Goal: Task Accomplishment & Management: Use online tool/utility

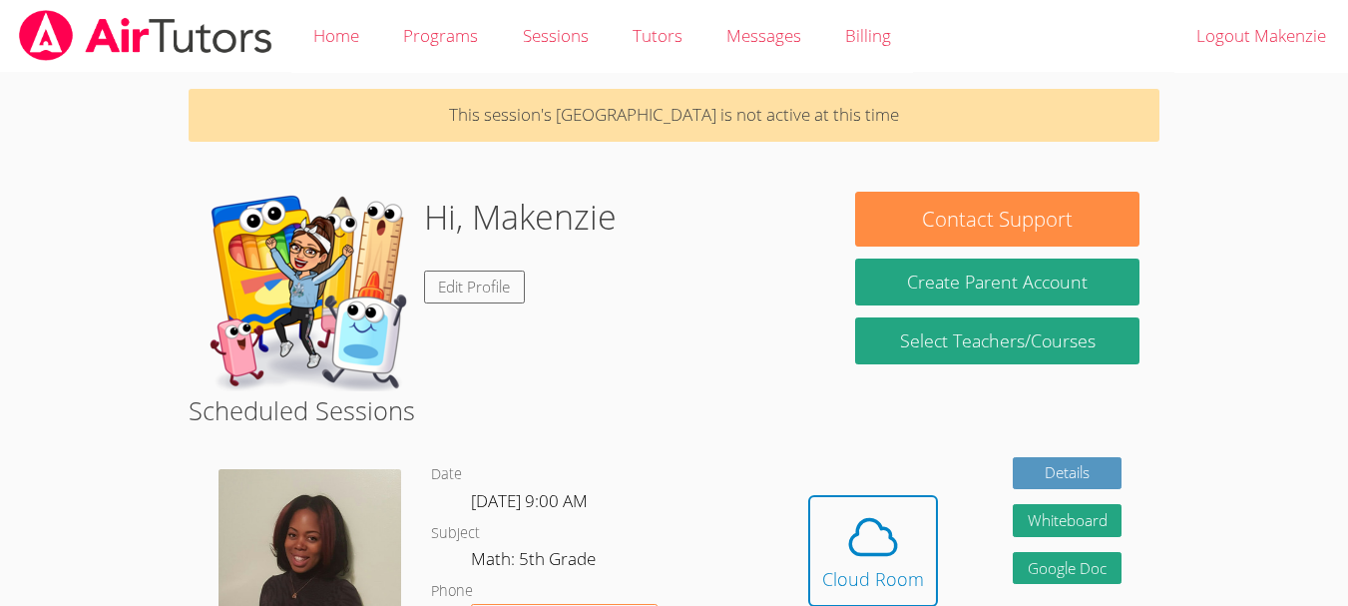
scroll to position [392, 0]
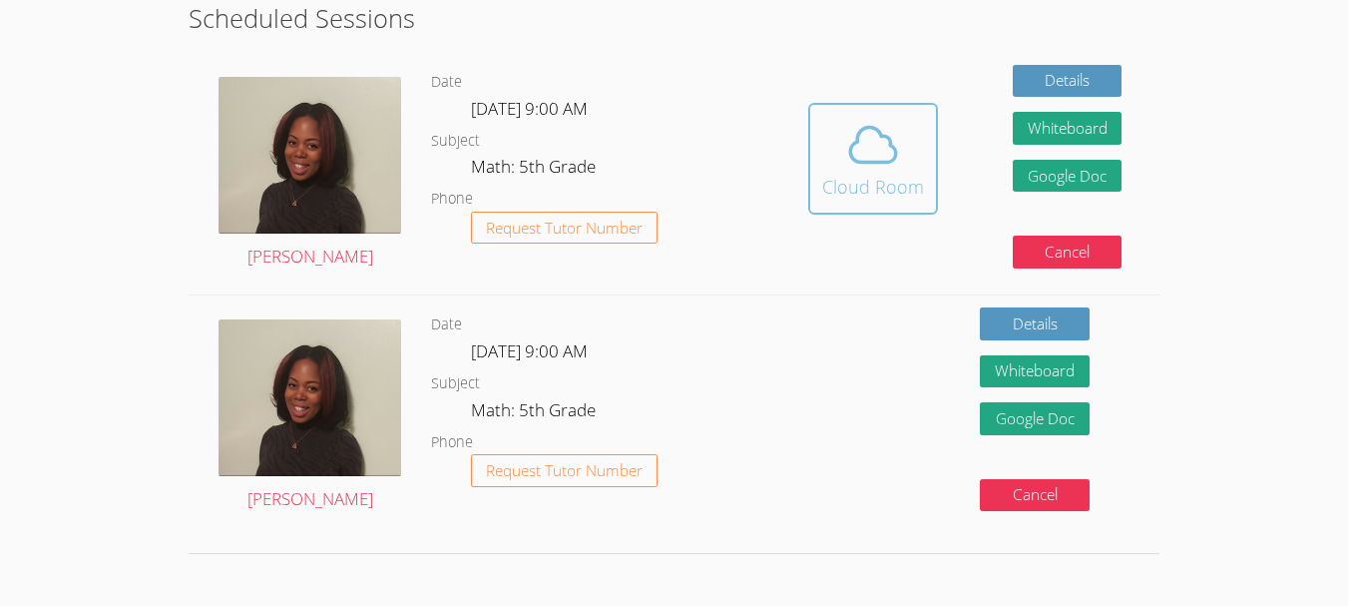
click at [887, 117] on button "Cloud Room" at bounding box center [873, 159] width 130 height 112
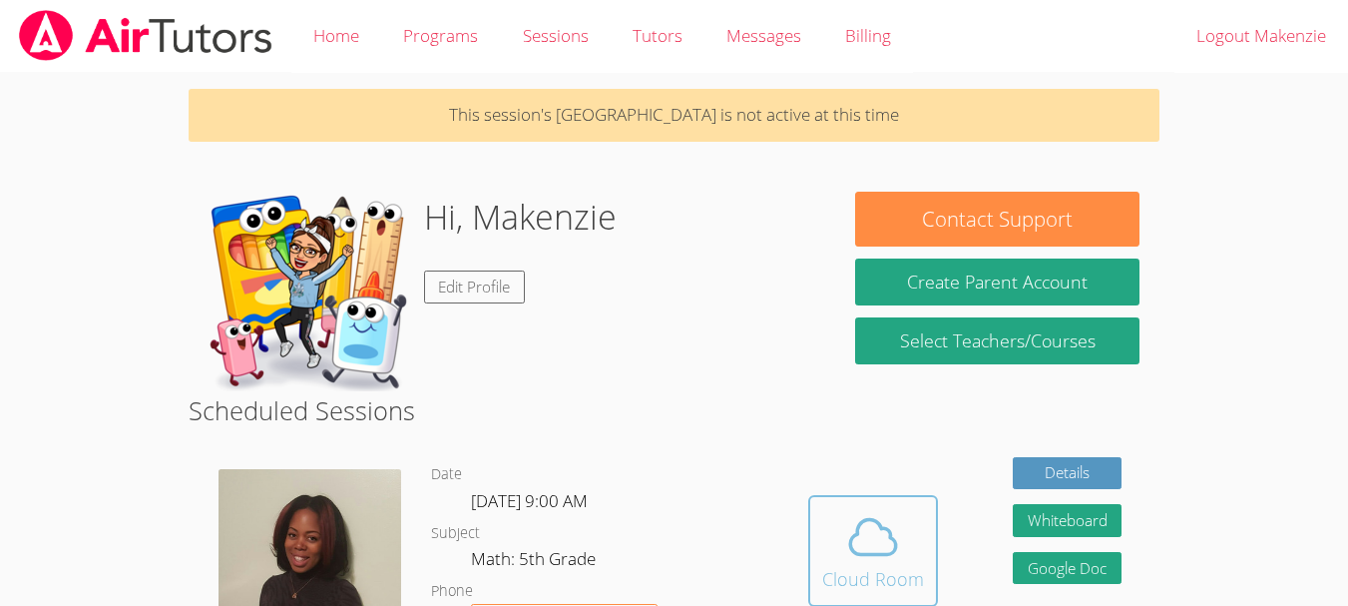
click at [872, 524] on icon at bounding box center [873, 537] width 56 height 56
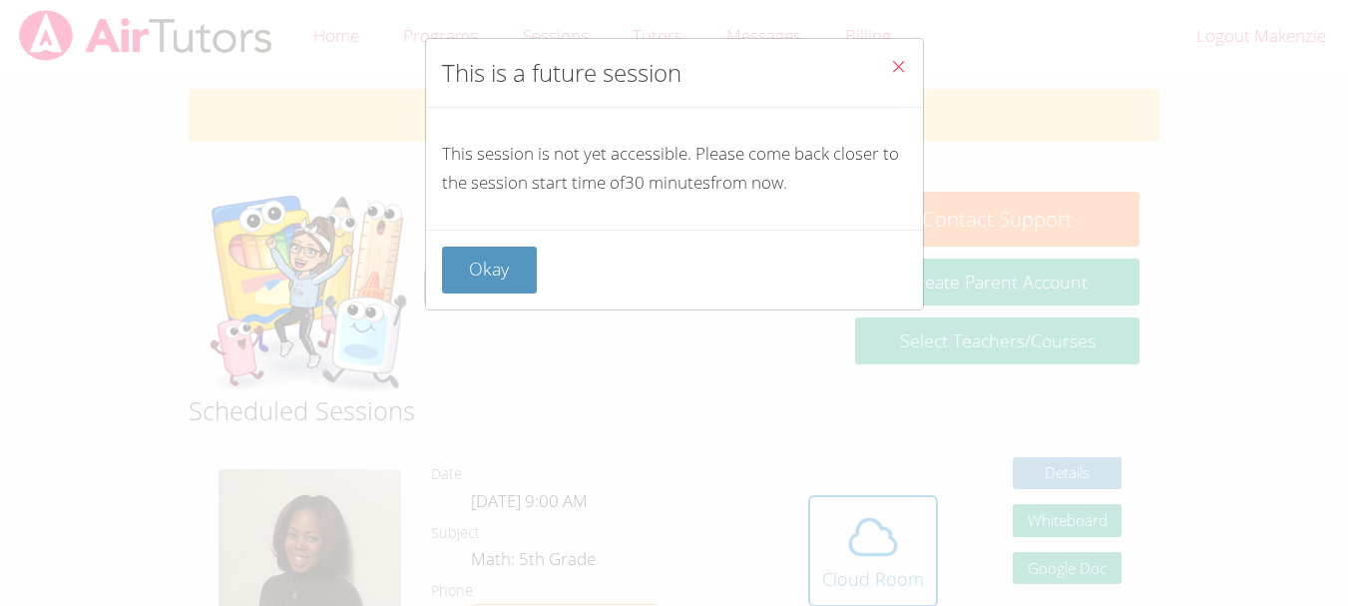
click at [890, 66] on icon "Close" at bounding box center [898, 66] width 17 height 17
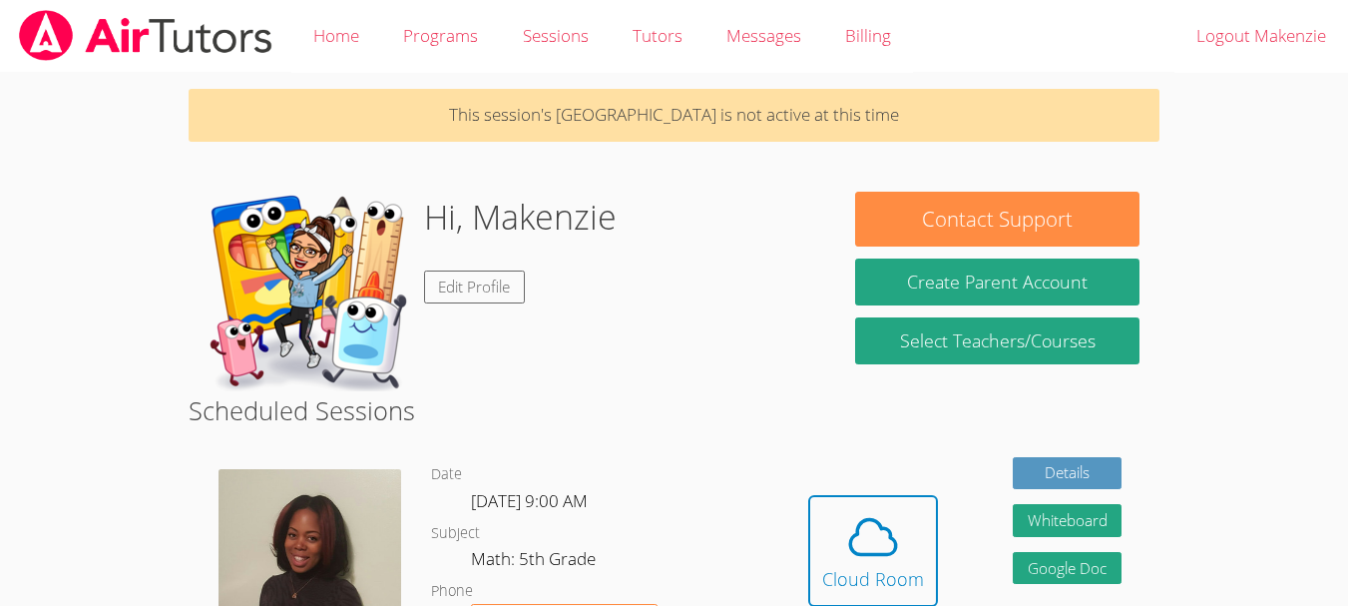
scroll to position [7, 0]
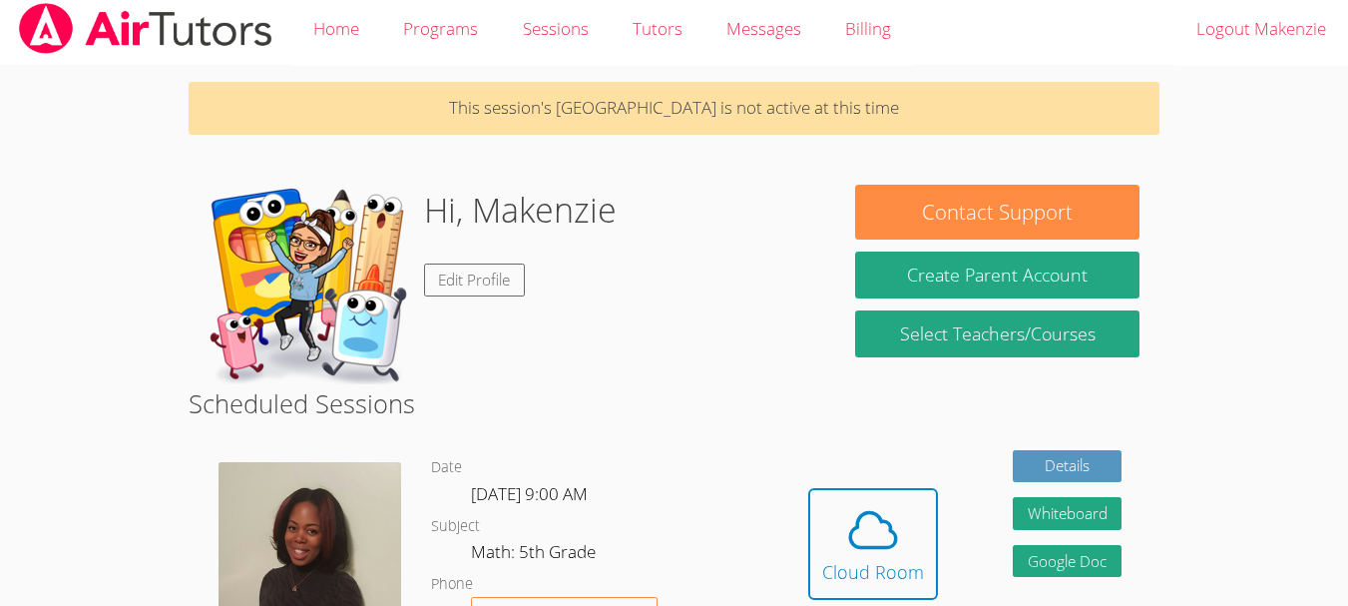
drag, startPoint x: 782, startPoint y: 373, endPoint x: 876, endPoint y: 367, distance: 94.0
drag, startPoint x: 876, startPoint y: 367, endPoint x: 692, endPoint y: 140, distance: 293.0
click at [692, 140] on div "This session's Cloud Room is not active at this time Hi, Makenzie Edit Profile …" at bounding box center [674, 534] width 1011 height 937
click at [374, 44] on link "Home" at bounding box center [336, 29] width 90 height 73
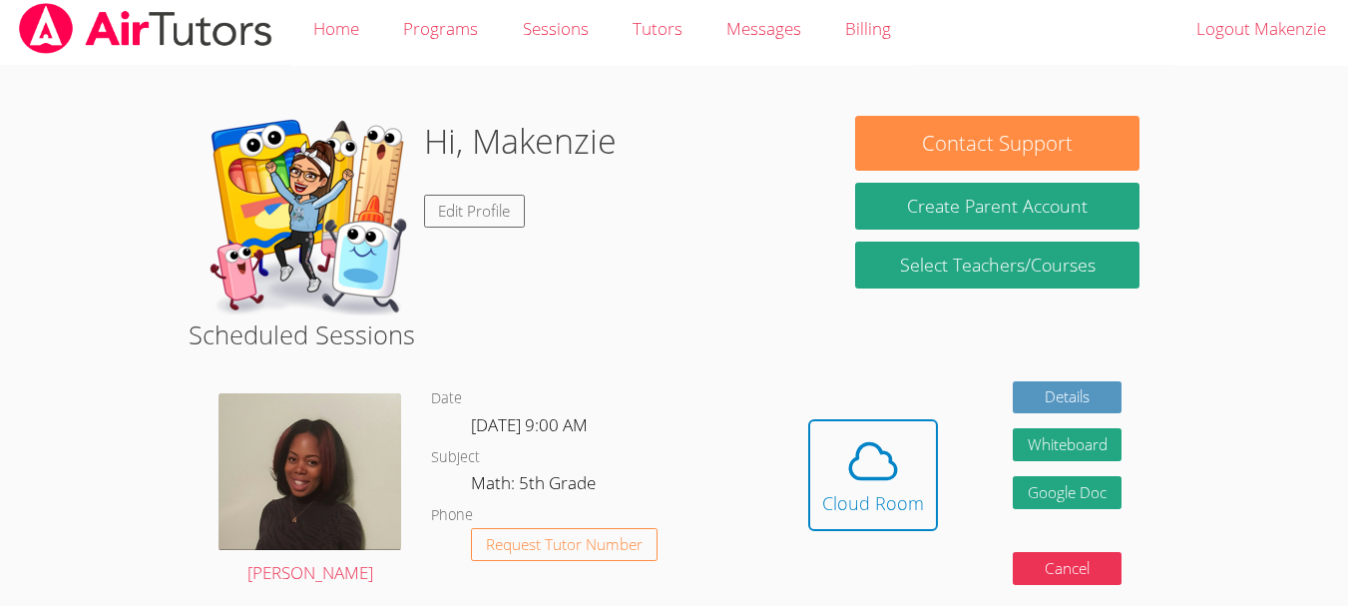
scroll to position [0, 0]
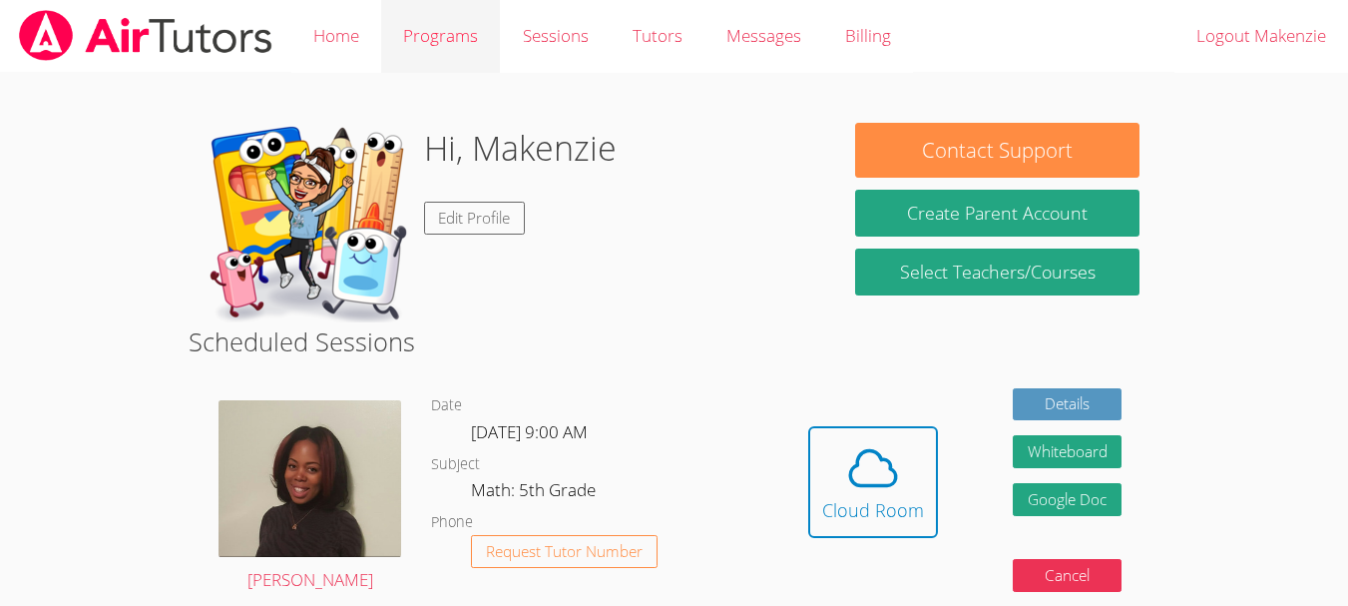
click at [456, 44] on link "Programs" at bounding box center [440, 36] width 119 height 73
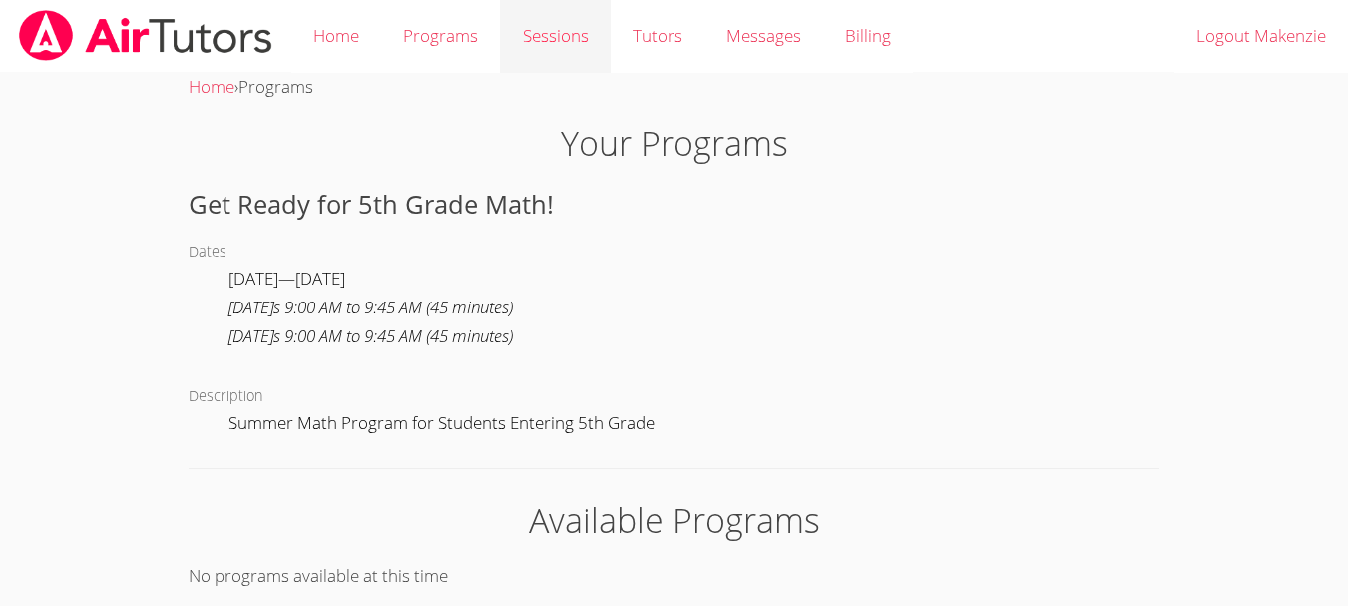
click at [527, 70] on link "Sessions" at bounding box center [555, 36] width 110 height 73
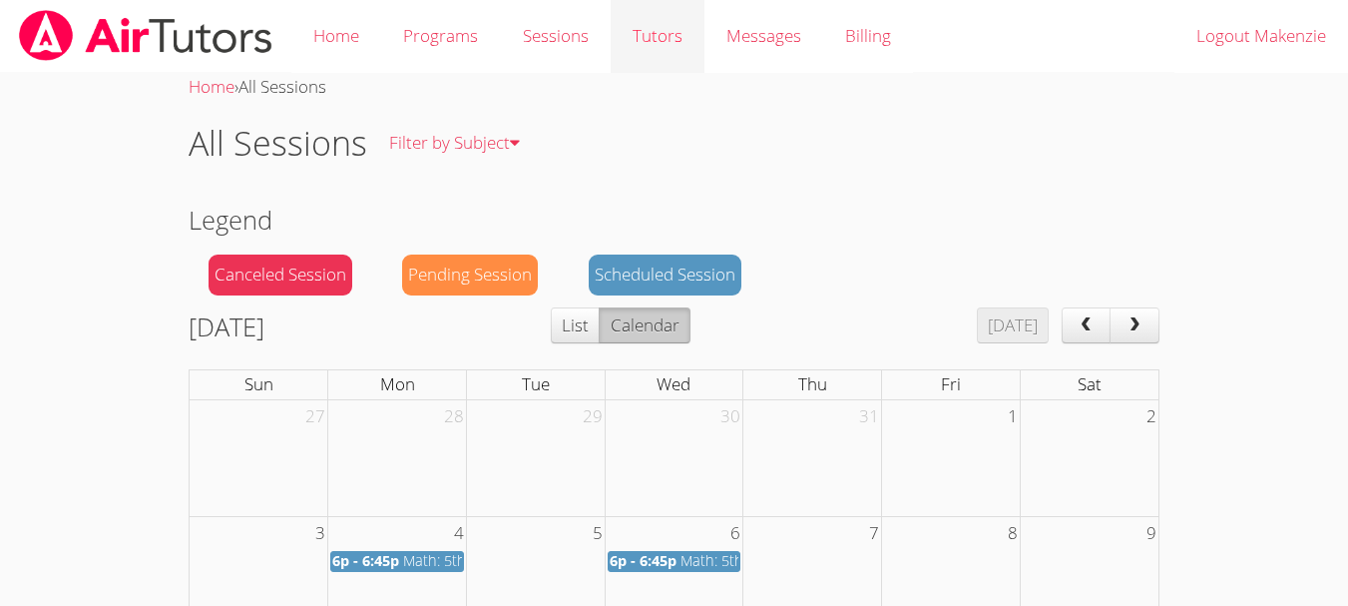
click at [651, 56] on link "Tutors" at bounding box center [658, 36] width 94 height 73
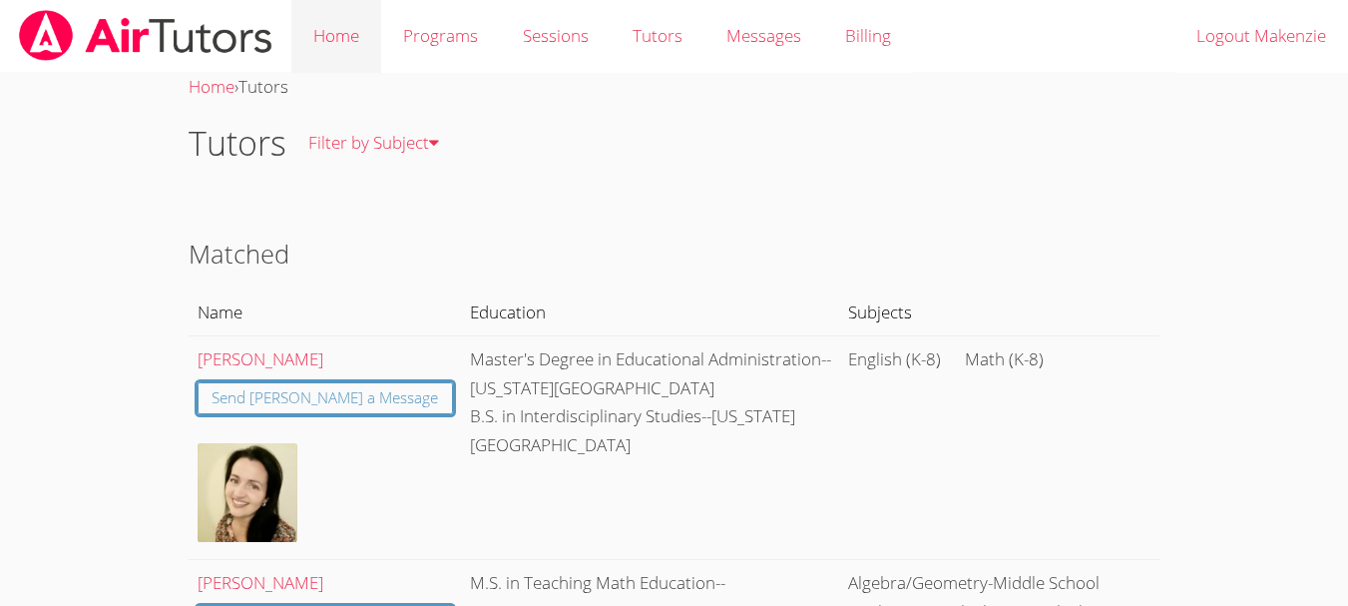
click at [353, 45] on link "Home" at bounding box center [336, 36] width 90 height 73
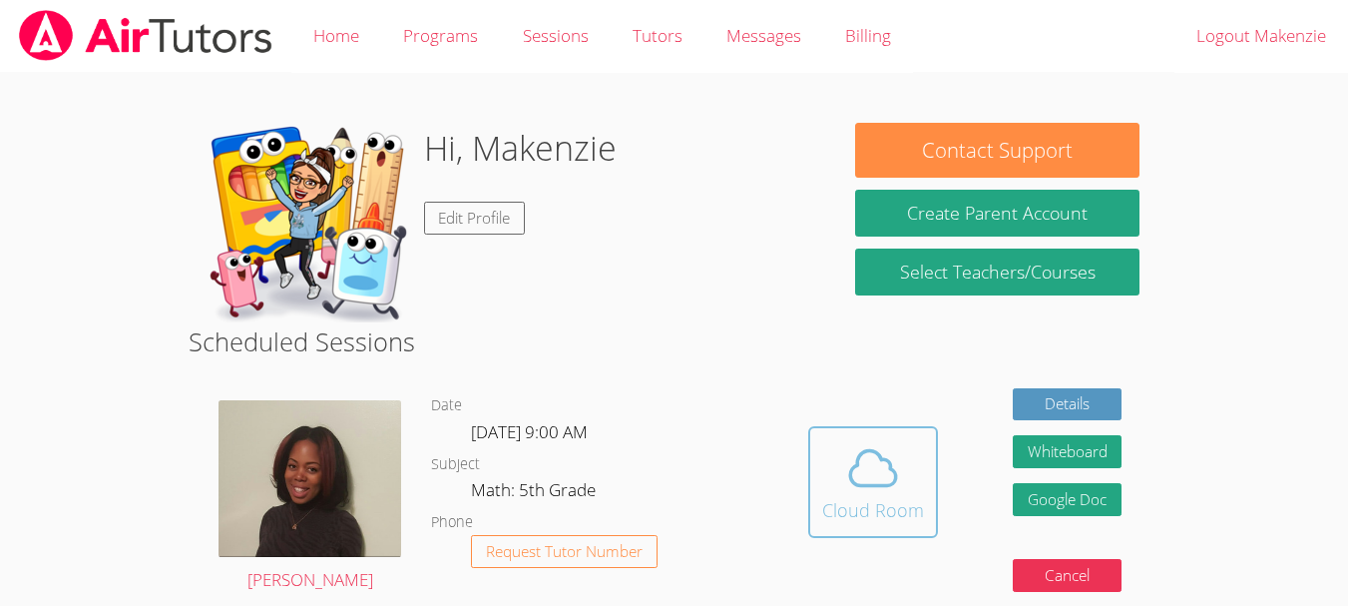
click at [894, 465] on icon at bounding box center [873, 468] width 56 height 56
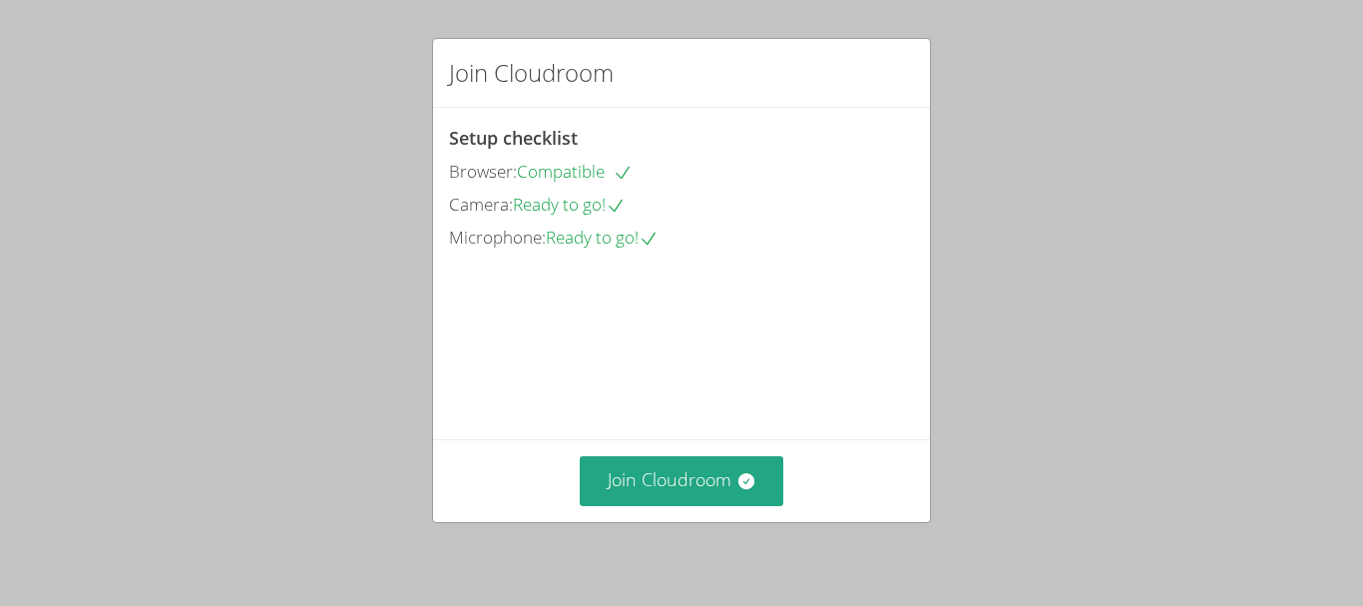
drag, startPoint x: 716, startPoint y: 472, endPoint x: 1242, endPoint y: 424, distance: 528.1
click at [1242, 424] on div "Join Cloudroom Setup checklist Browser: Compatible Camera: Ready to go! Microph…" at bounding box center [681, 303] width 1363 height 606
click at [660, 471] on button "Join Cloudroom" at bounding box center [682, 480] width 205 height 49
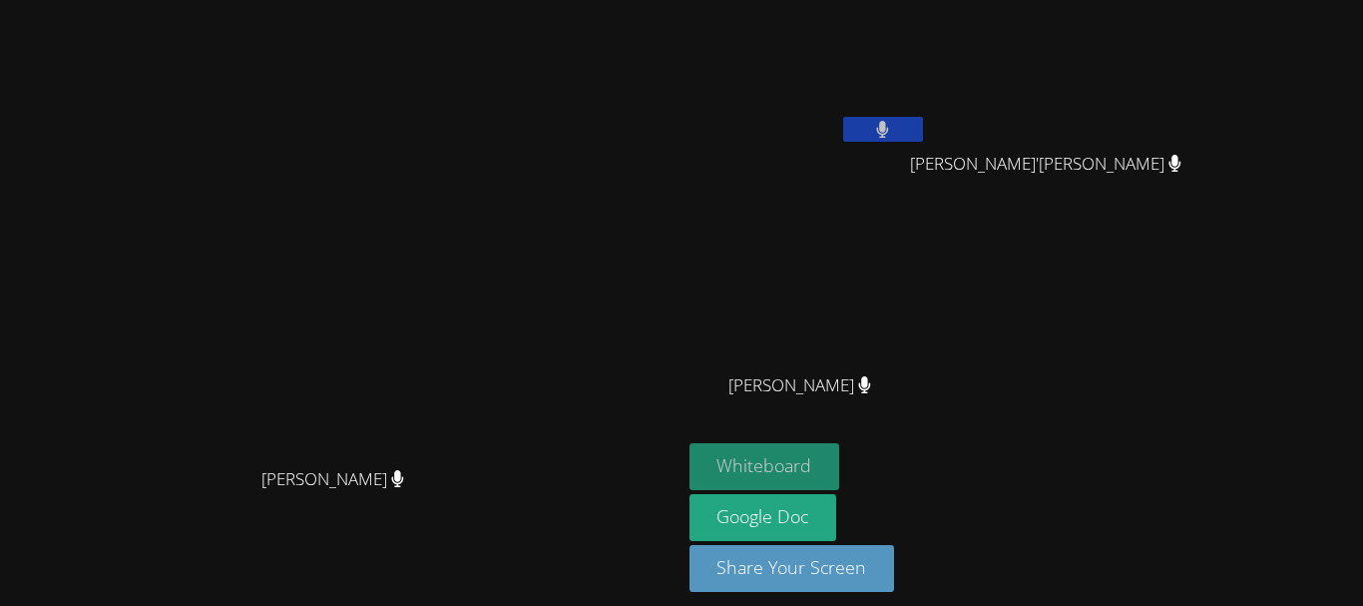
click at [840, 463] on button "Whiteboard" at bounding box center [765, 466] width 151 height 47
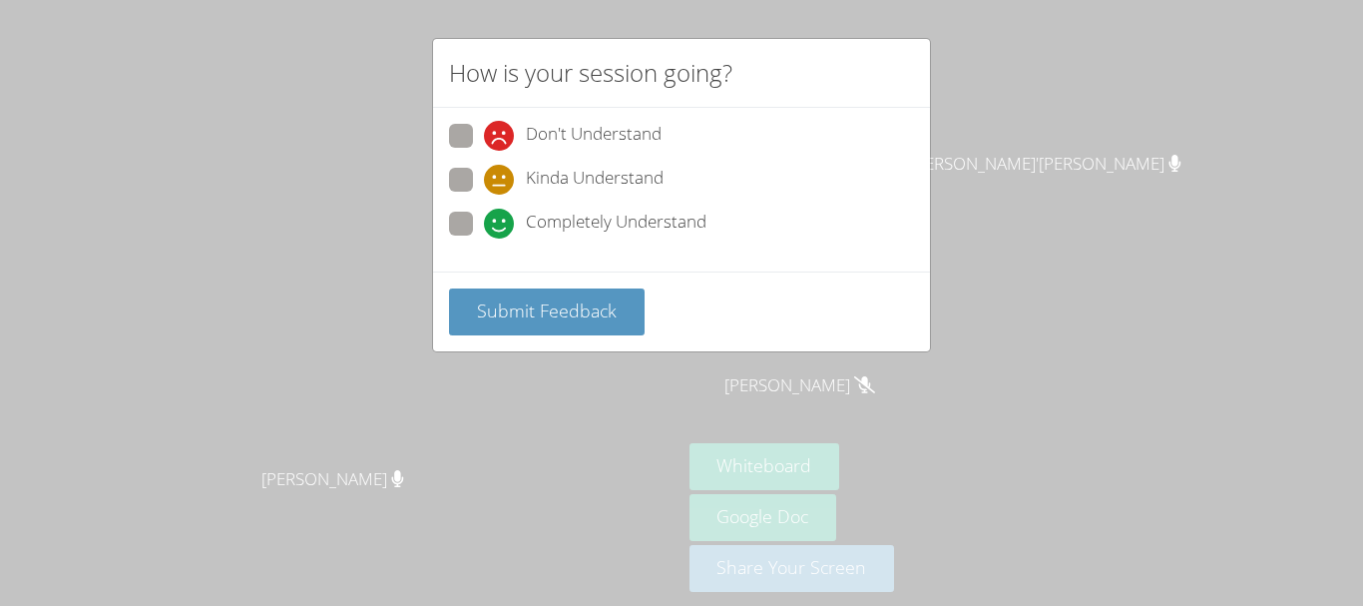
click at [488, 234] on icon at bounding box center [499, 224] width 30 height 30
click at [488, 229] on input "Completely Understand" at bounding box center [492, 220] width 17 height 17
radio input "true"
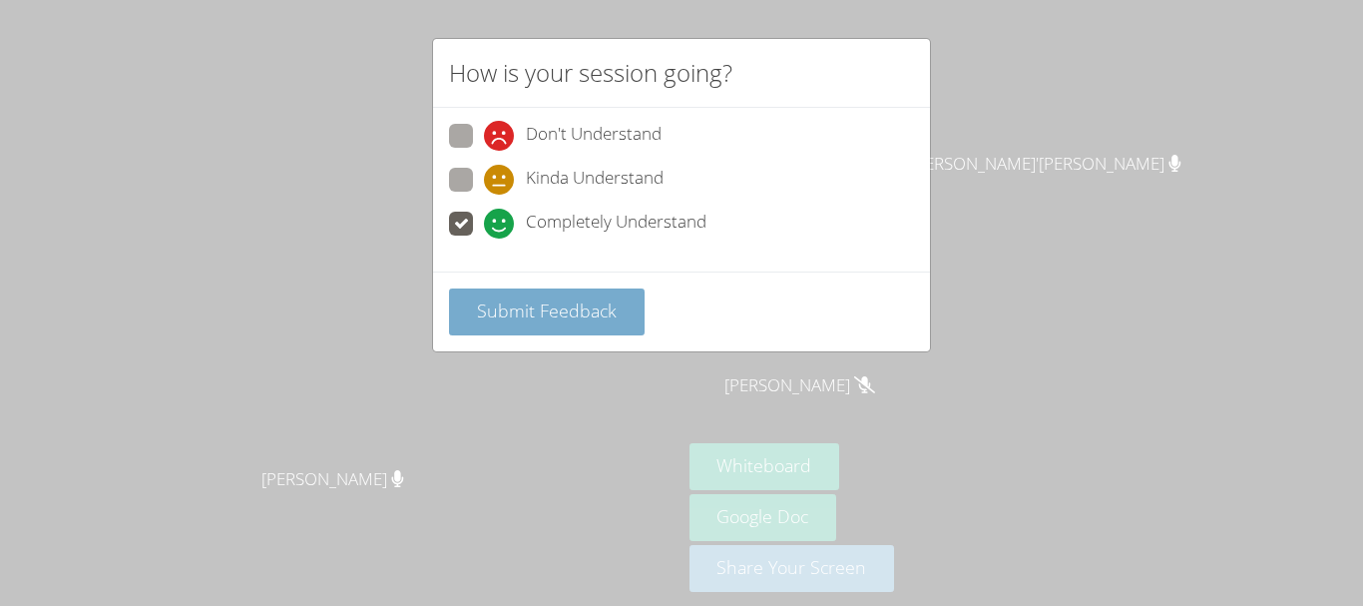
click at [504, 300] on span "Submit Feedback" at bounding box center [547, 310] width 140 height 24
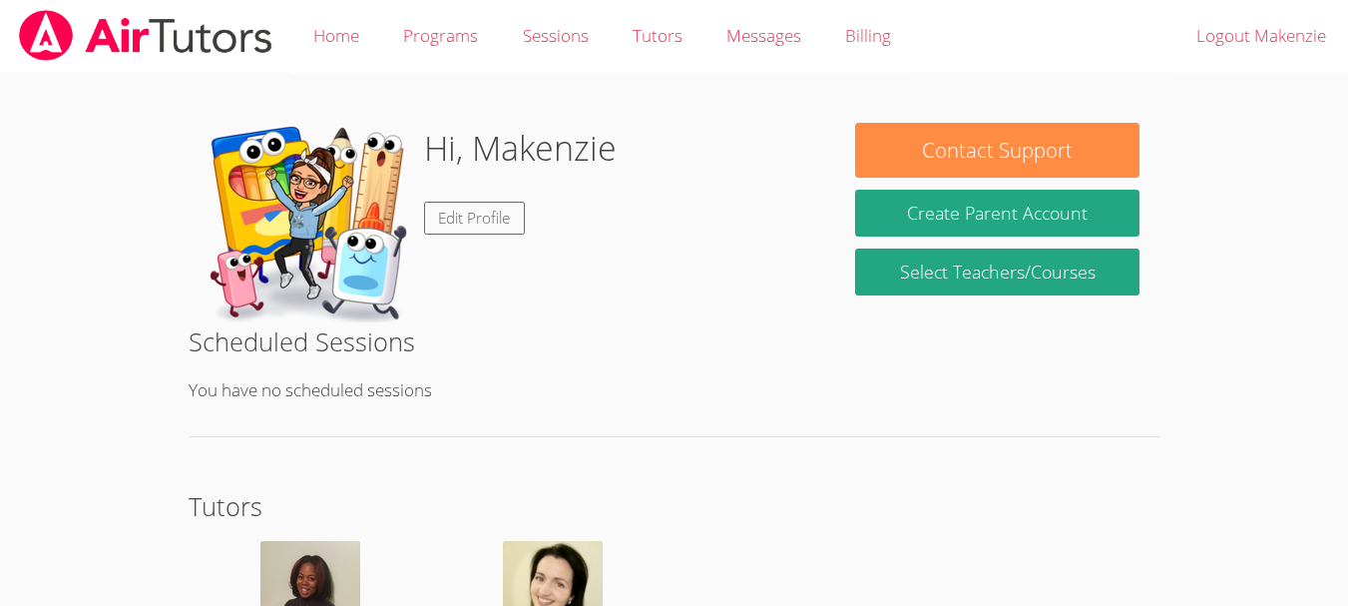
scroll to position [168, 0]
